Goal: Find specific page/section: Find specific page/section

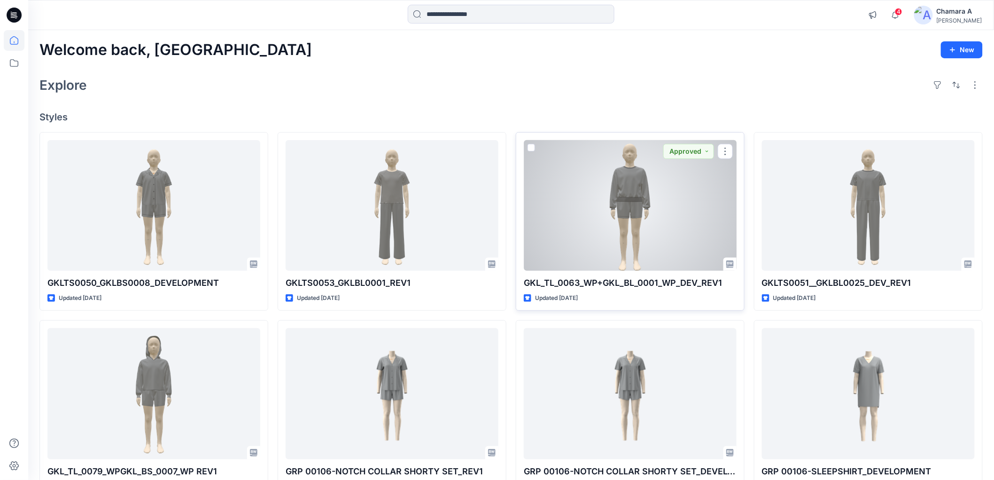
click at [638, 187] on div at bounding box center [630, 205] width 213 height 131
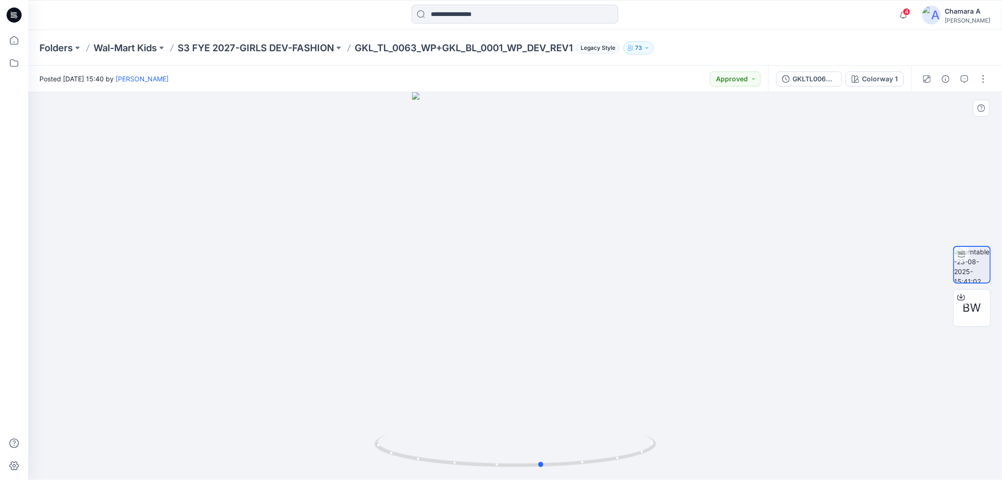
drag, startPoint x: 633, startPoint y: 460, endPoint x: 660, endPoint y: 458, distance: 26.9
click at [660, 458] on div at bounding box center [515, 286] width 974 height 388
drag, startPoint x: 623, startPoint y: 464, endPoint x: 611, endPoint y: 464, distance: 11.3
click at [611, 464] on icon at bounding box center [517, 451] width 284 height 35
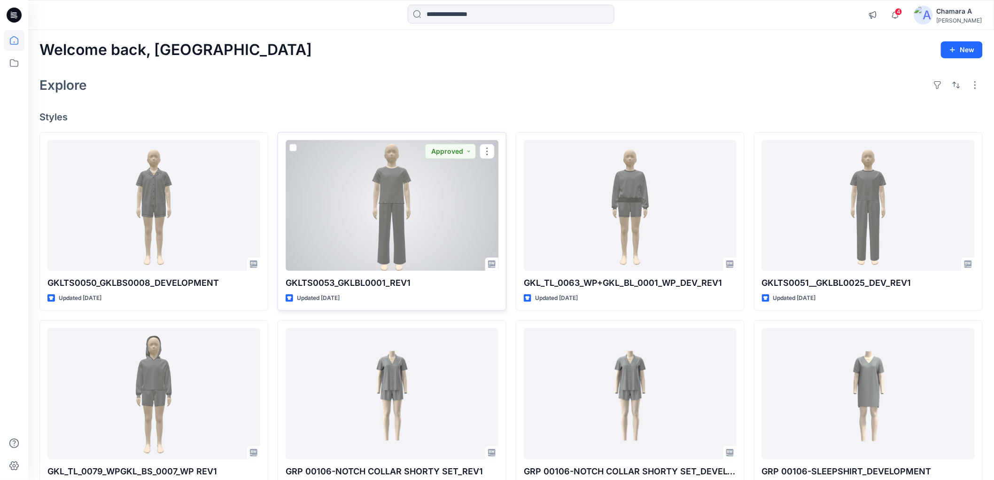
click at [365, 236] on div at bounding box center [392, 205] width 213 height 131
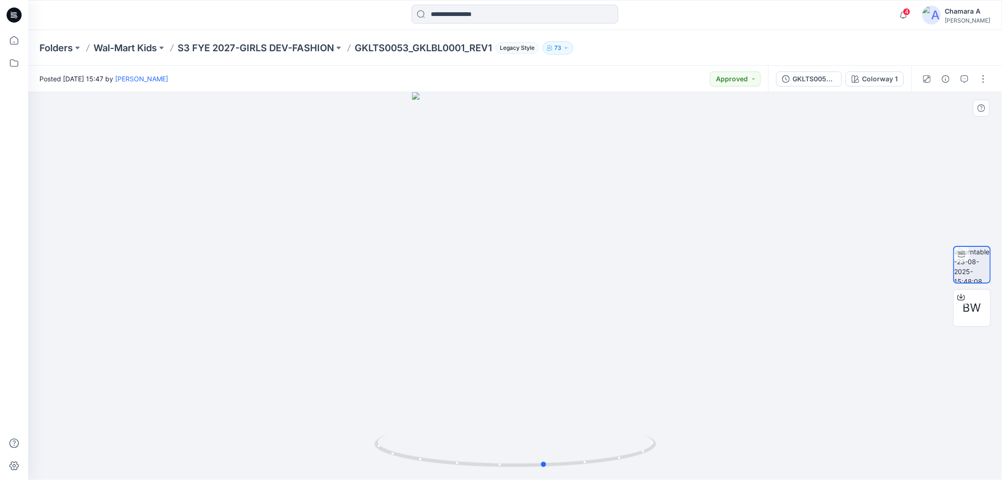
drag, startPoint x: 368, startPoint y: 467, endPoint x: 679, endPoint y: 419, distance: 314.3
click at [679, 419] on div at bounding box center [515, 286] width 974 height 388
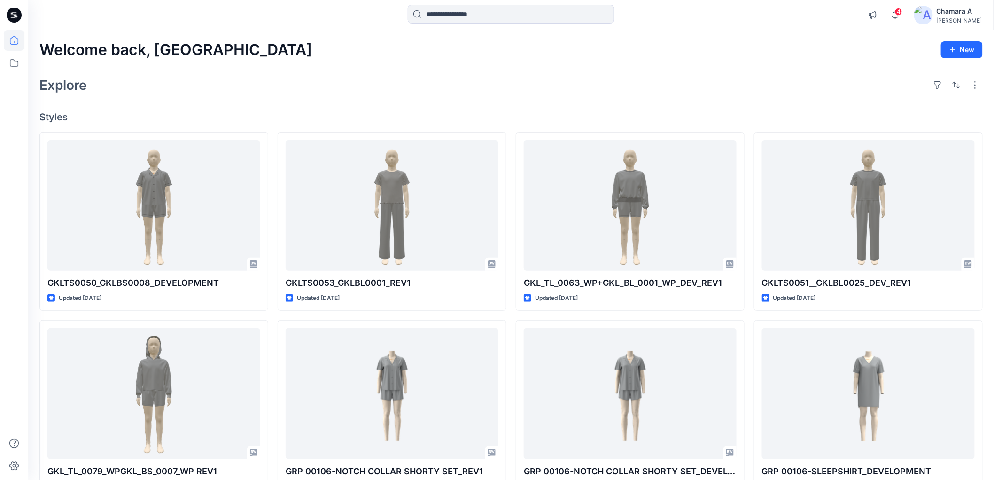
drag, startPoint x: 977, startPoint y: 0, endPoint x: 678, endPoint y: 69, distance: 307.6
click at [679, 69] on div "Welcome back, Chamara New Explore Styles GKLTS0050_GKLBS0008_DEVELOPMENT Update…" at bounding box center [511, 381] width 966 height 703
click at [443, 5] on input at bounding box center [511, 14] width 207 height 19
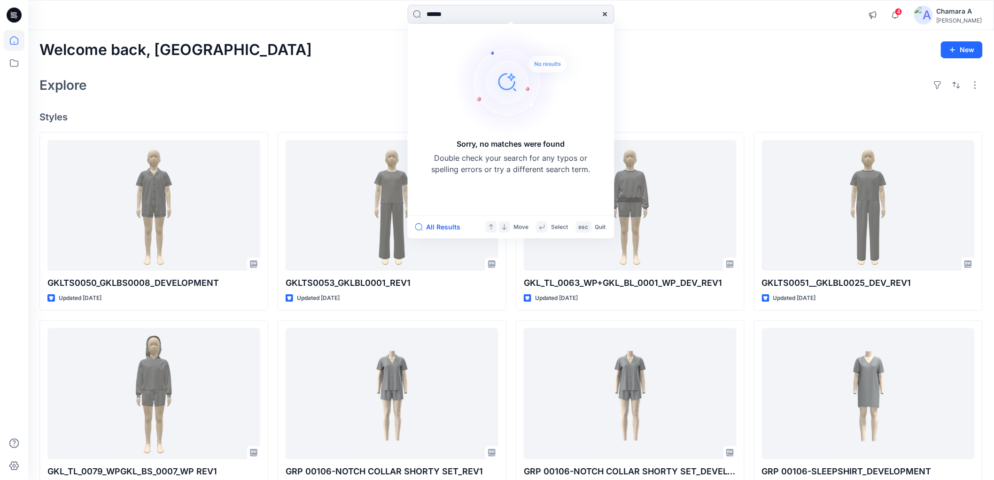
type input "******"
click at [898, 15] on icon "button" at bounding box center [896, 15] width 18 height 19
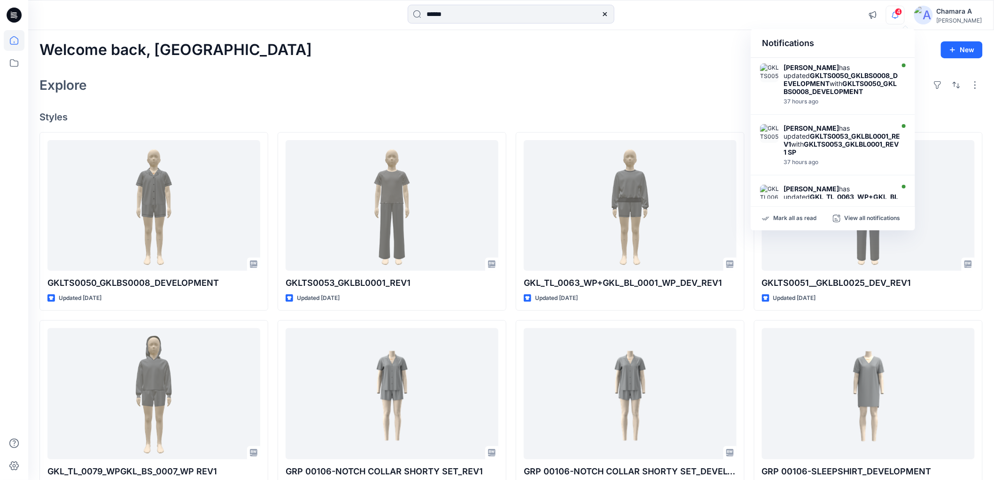
click at [591, 71] on div "Welcome back, Chamara New Explore Styles GKLTS0050_GKLBS0008_DEVELOPMENT Update…" at bounding box center [511, 381] width 966 height 703
